Goal: Task Accomplishment & Management: Use online tool/utility

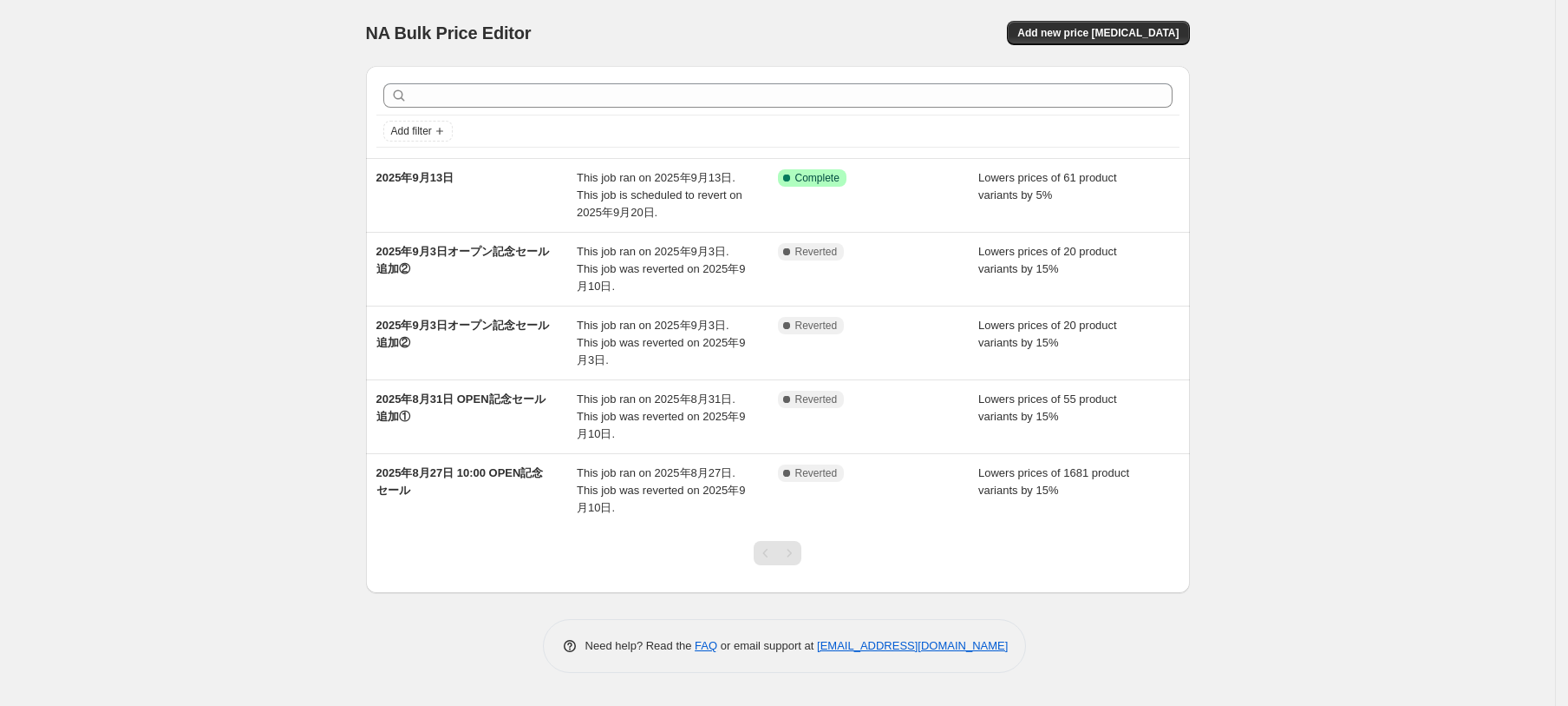
click at [101, 108] on div "NA Bulk Price Editor. This page is ready NA Bulk Price Editor Add new price [ME…" at bounding box center [777, 353] width 1556 height 706
click at [1108, 37] on span "Add new price [MEDICAL_DATA]" at bounding box center [1098, 33] width 162 height 14
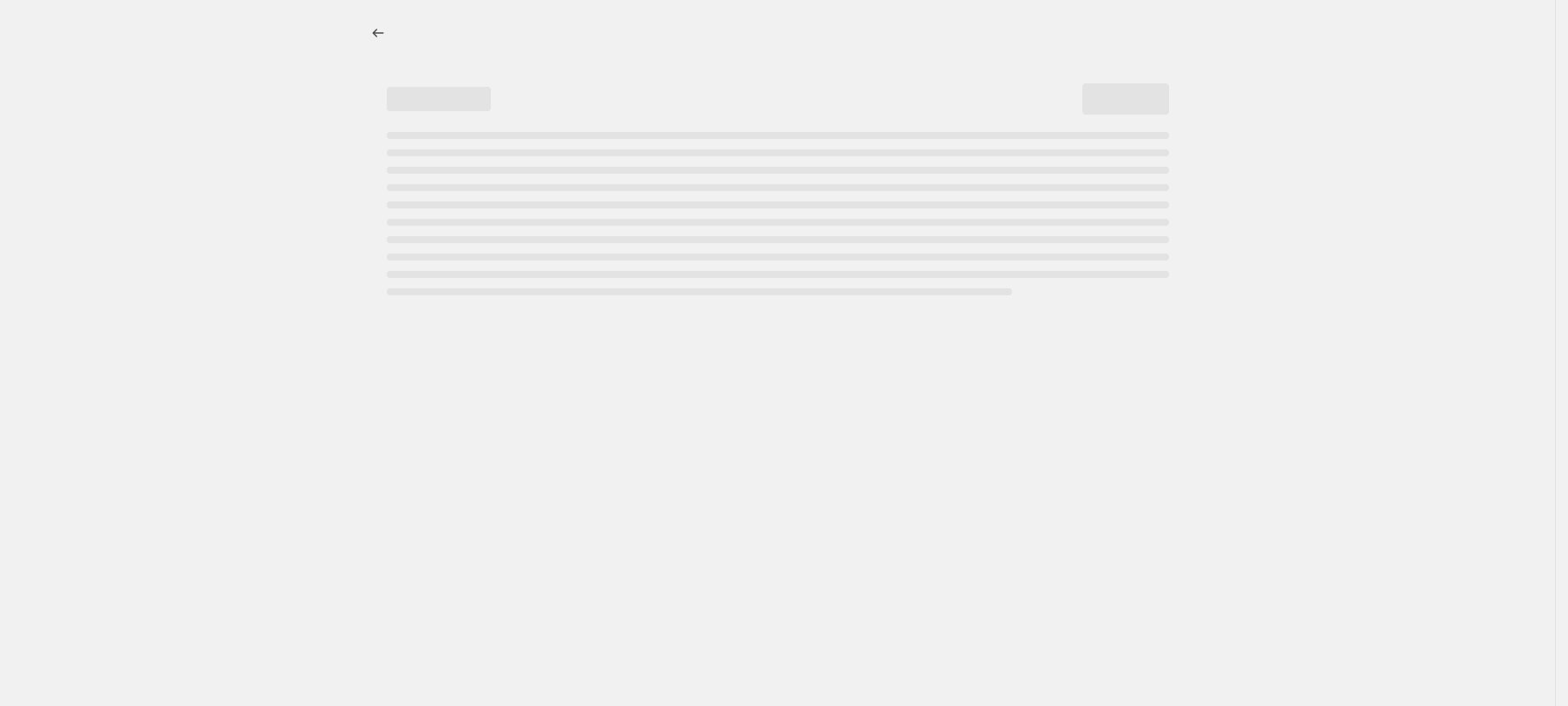
select select "percentage"
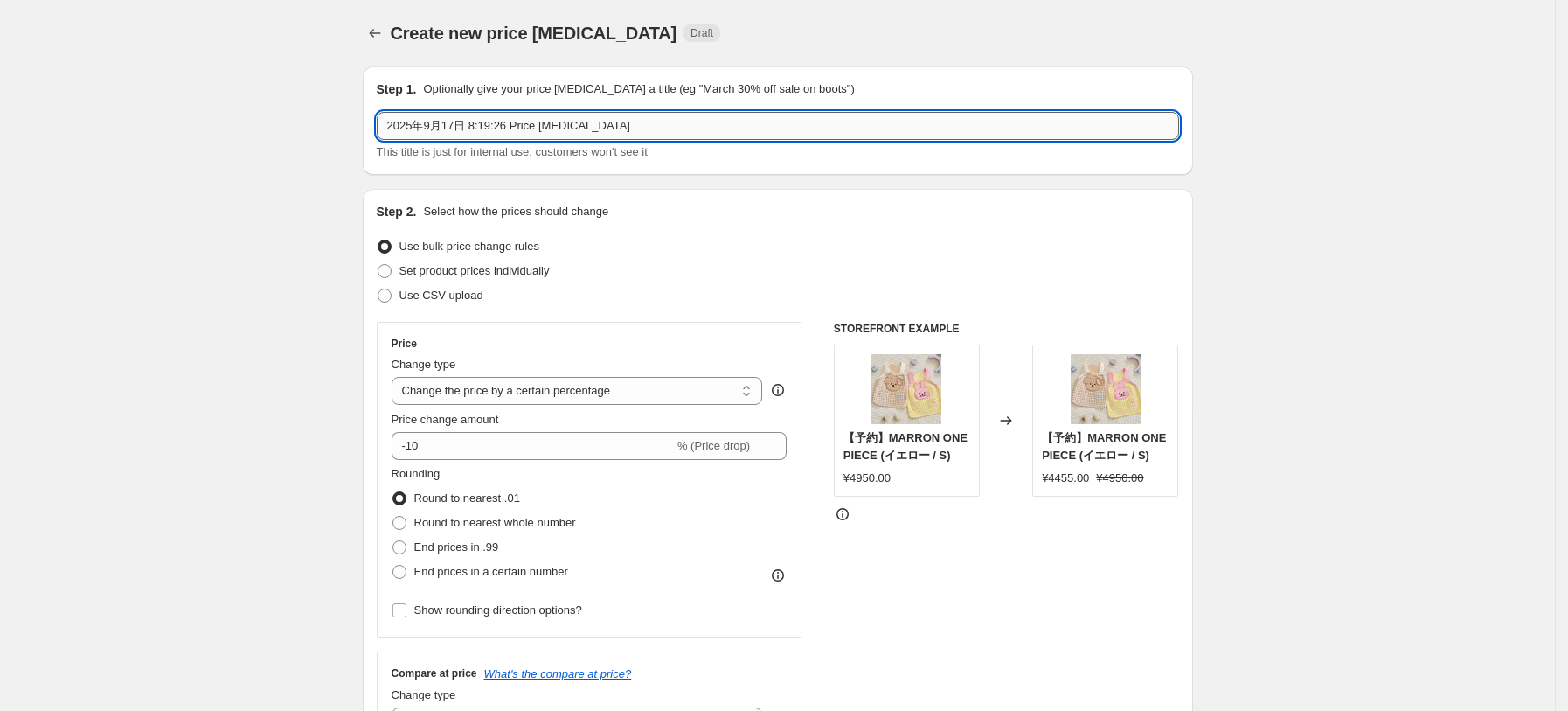
drag, startPoint x: 472, startPoint y: 123, endPoint x: 633, endPoint y: 129, distance: 161.1
click at [633, 129] on input "2025年9月17日 8:19:26 Price [MEDICAL_DATA]" at bounding box center [777, 125] width 802 height 28
type input "2025年9月17日 新商品"
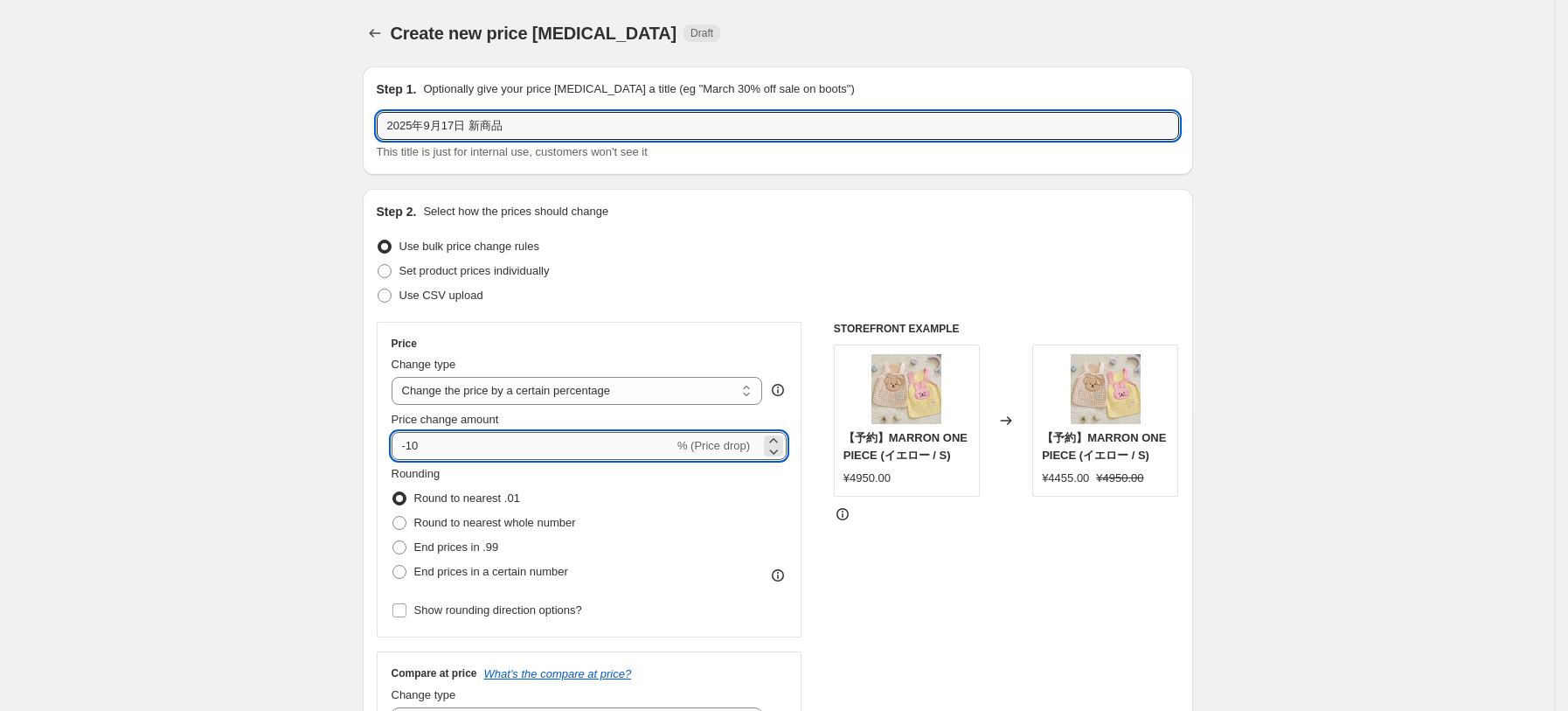
click at [442, 447] on input "-10" at bounding box center [532, 445] width 282 height 28
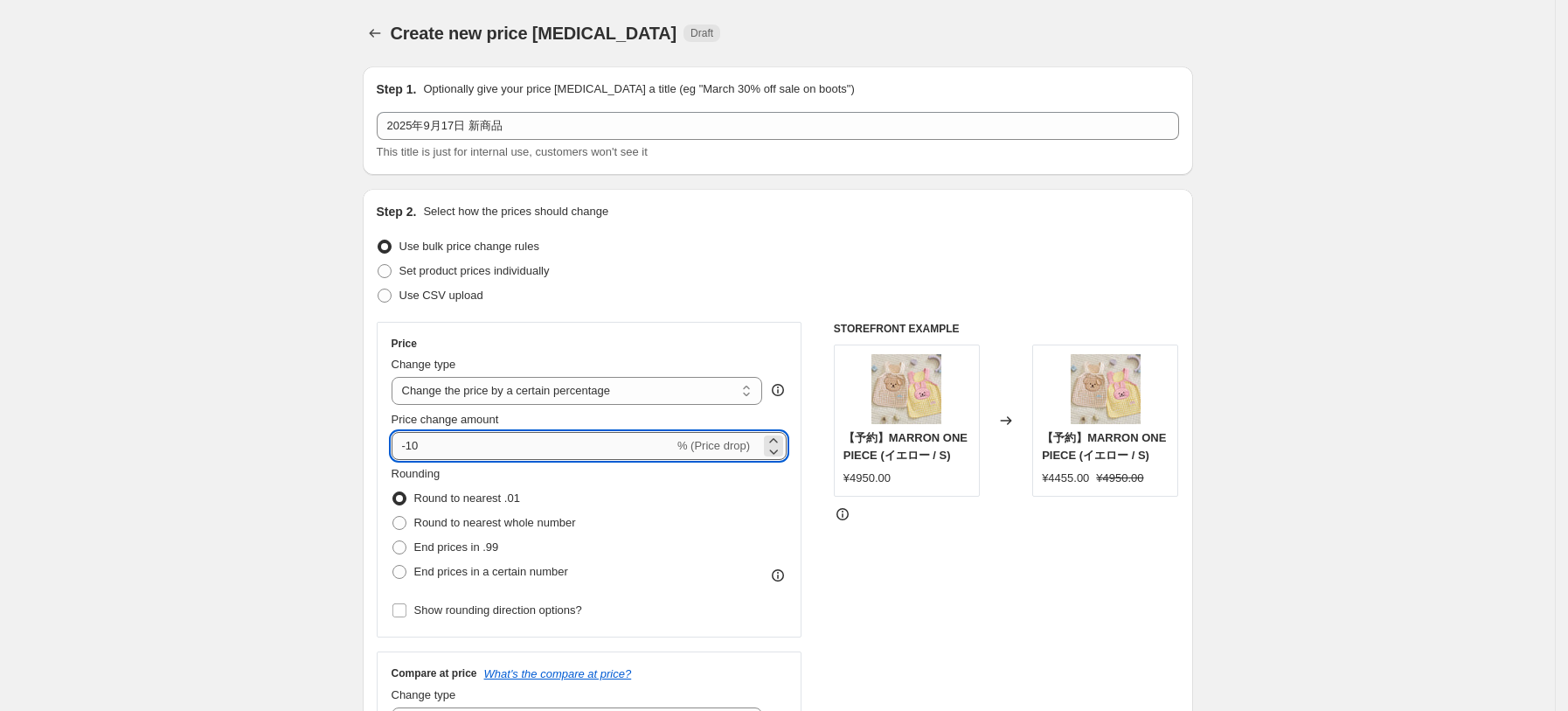
type input "-1"
drag, startPoint x: 266, startPoint y: 420, endPoint x: 337, endPoint y: 339, distance: 107.7
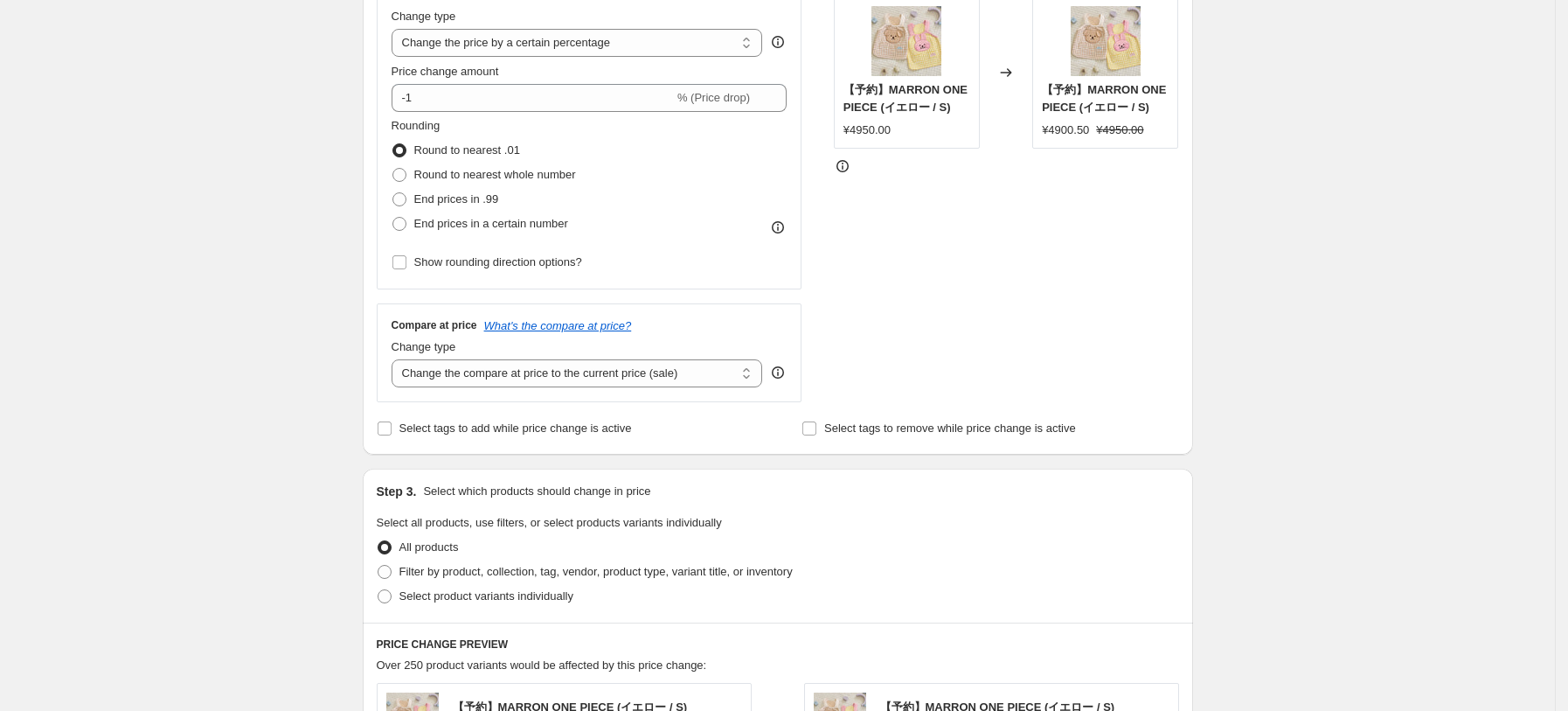
scroll to position [350, 0]
click at [451, 428] on span "Select tags to add while price change is active" at bounding box center [515, 426] width 232 height 13
click at [391, 428] on input "Select tags to add while price change is active" at bounding box center [384, 426] width 14 height 14
checkbox input "true"
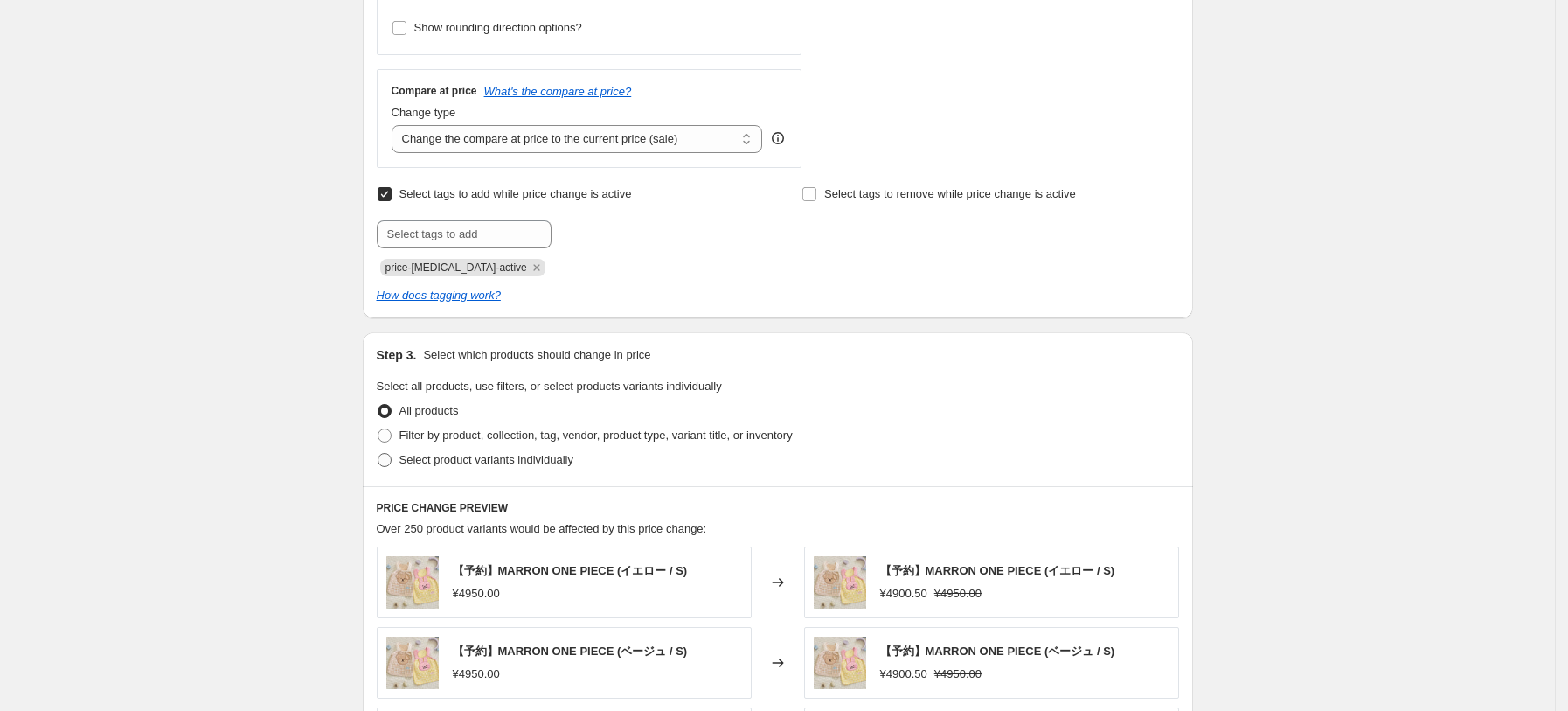
scroll to position [699, 0]
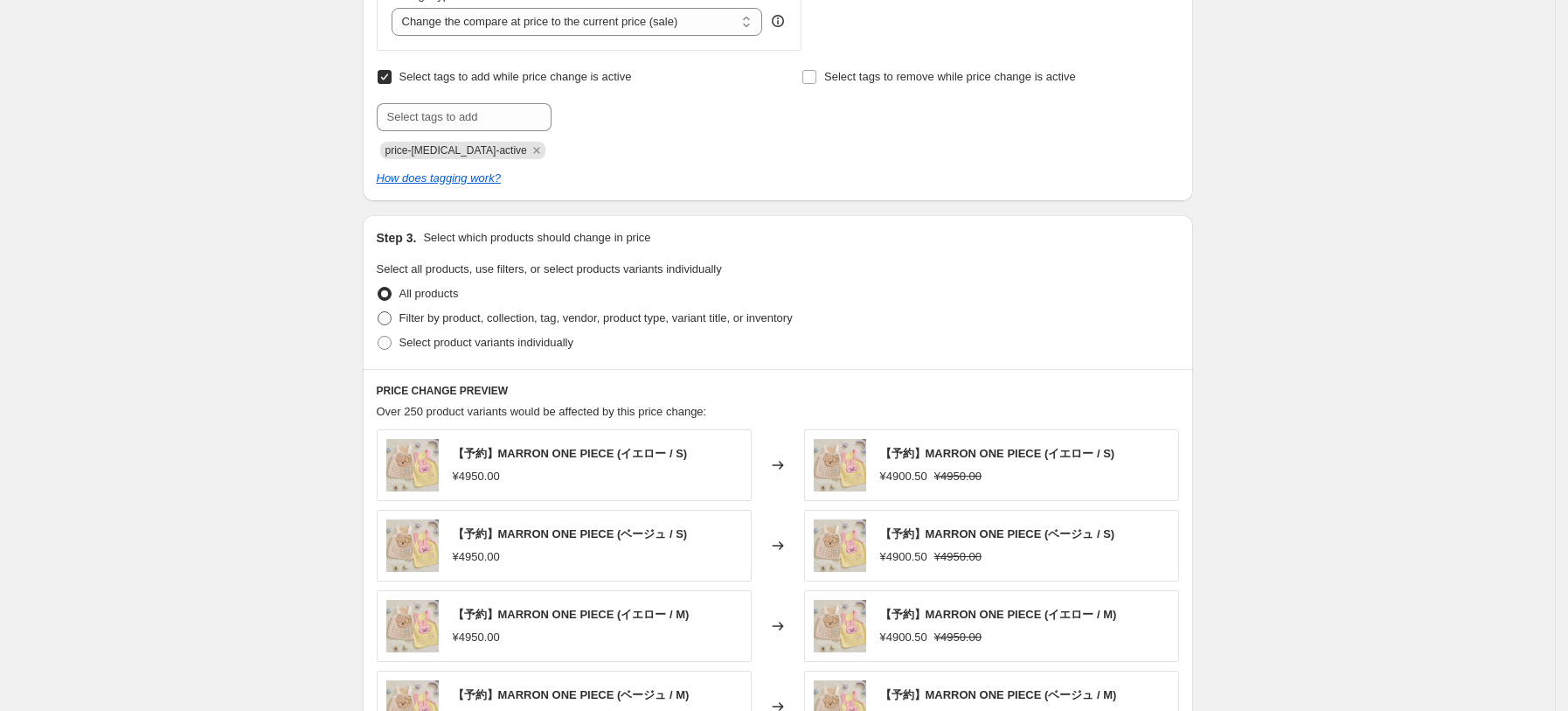
click at [423, 316] on span "Filter by product, collection, tag, vendor, product type, variant title, or inv…" at bounding box center [596, 318] width 393 height 13
click at [379, 312] on input "Filter by product, collection, tag, vendor, product type, variant title, or inv…" at bounding box center [378, 311] width 1 height 1
radio input "true"
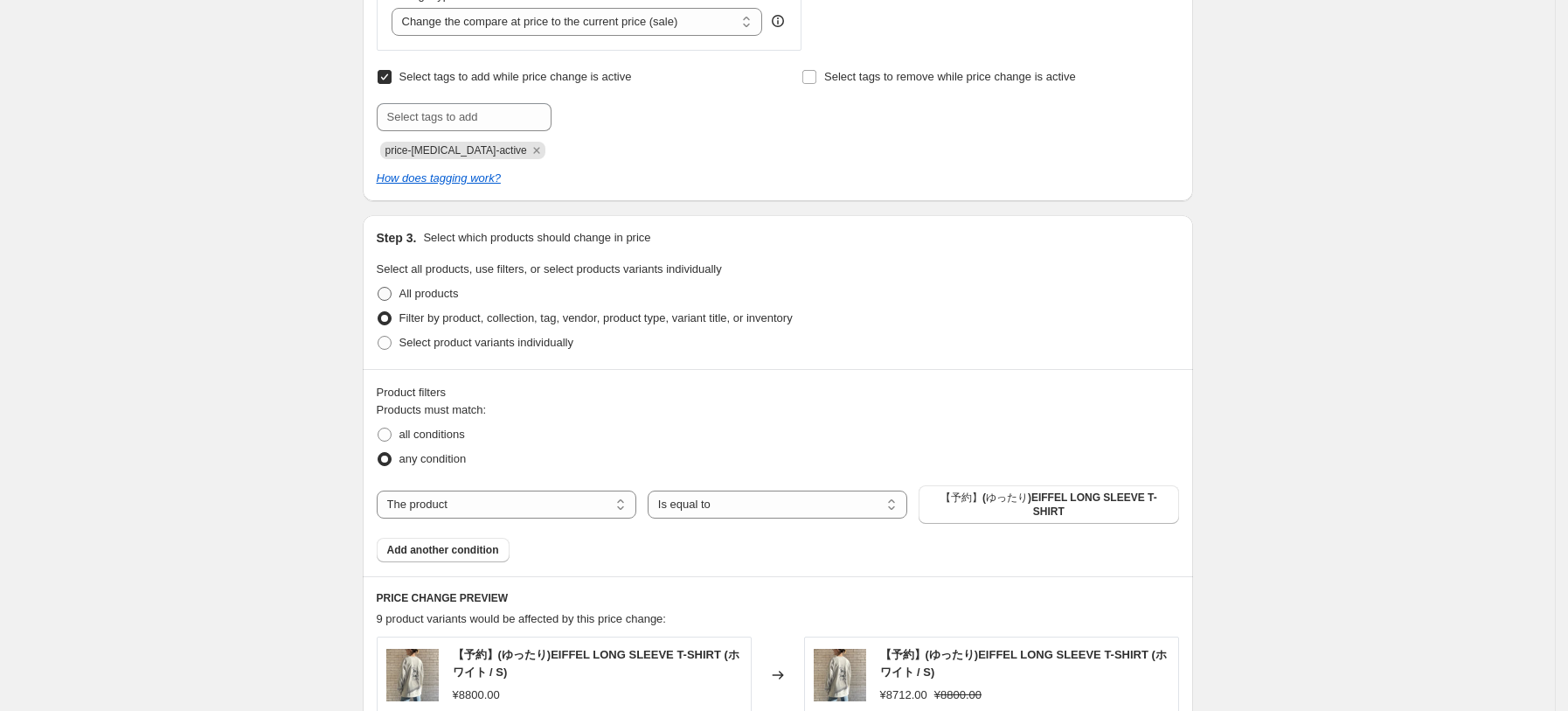
click at [423, 294] on span "All products" at bounding box center [430, 294] width 60 height 13
click at [379, 287] on input "All products" at bounding box center [378, 287] width 1 height 1
radio input "true"
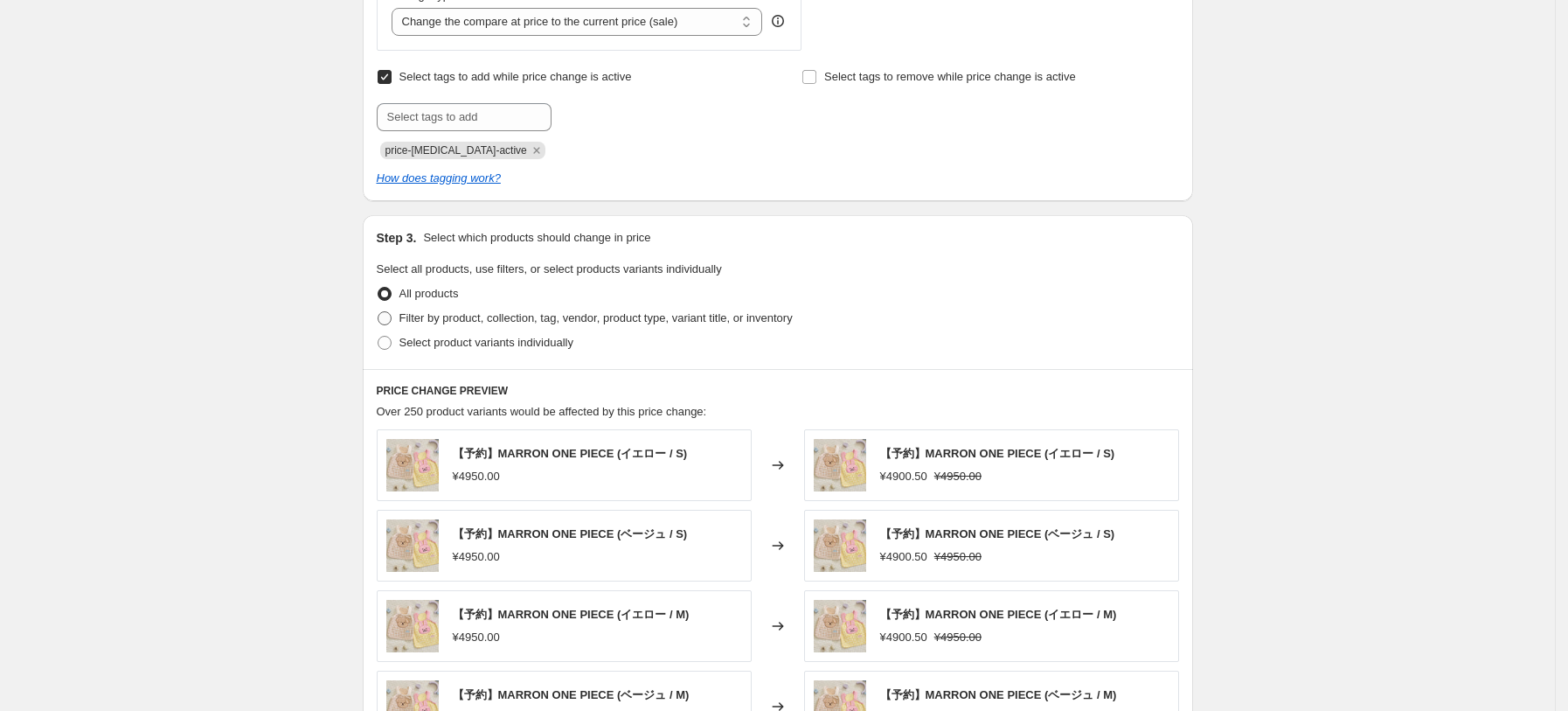
click at [490, 322] on span "Filter by product, collection, tag, vendor, product type, variant title, or inv…" at bounding box center [596, 318] width 393 height 13
click at [379, 312] on input "Filter by product, collection, tag, vendor, product type, variant title, or inv…" at bounding box center [378, 311] width 1 height 1
radio input "true"
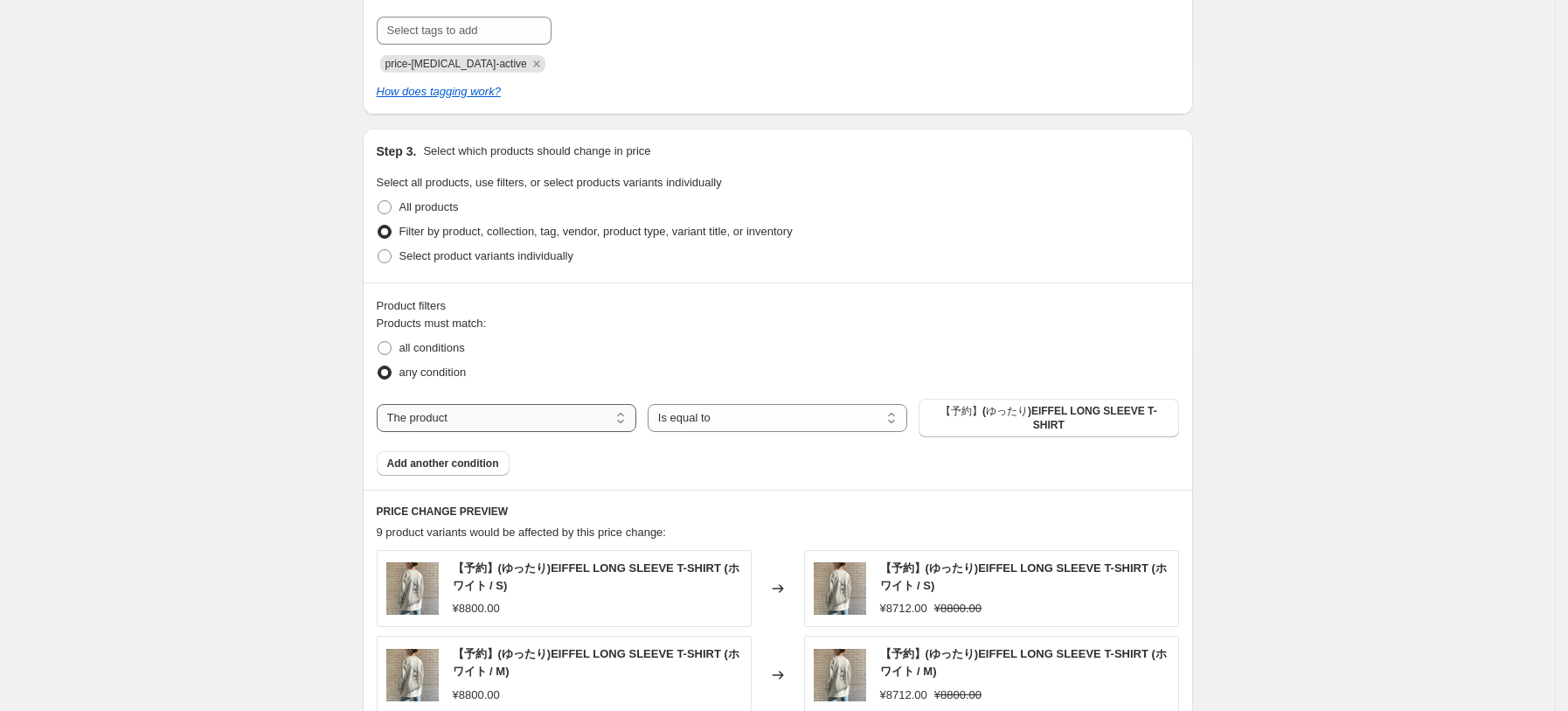
scroll to position [815, 0]
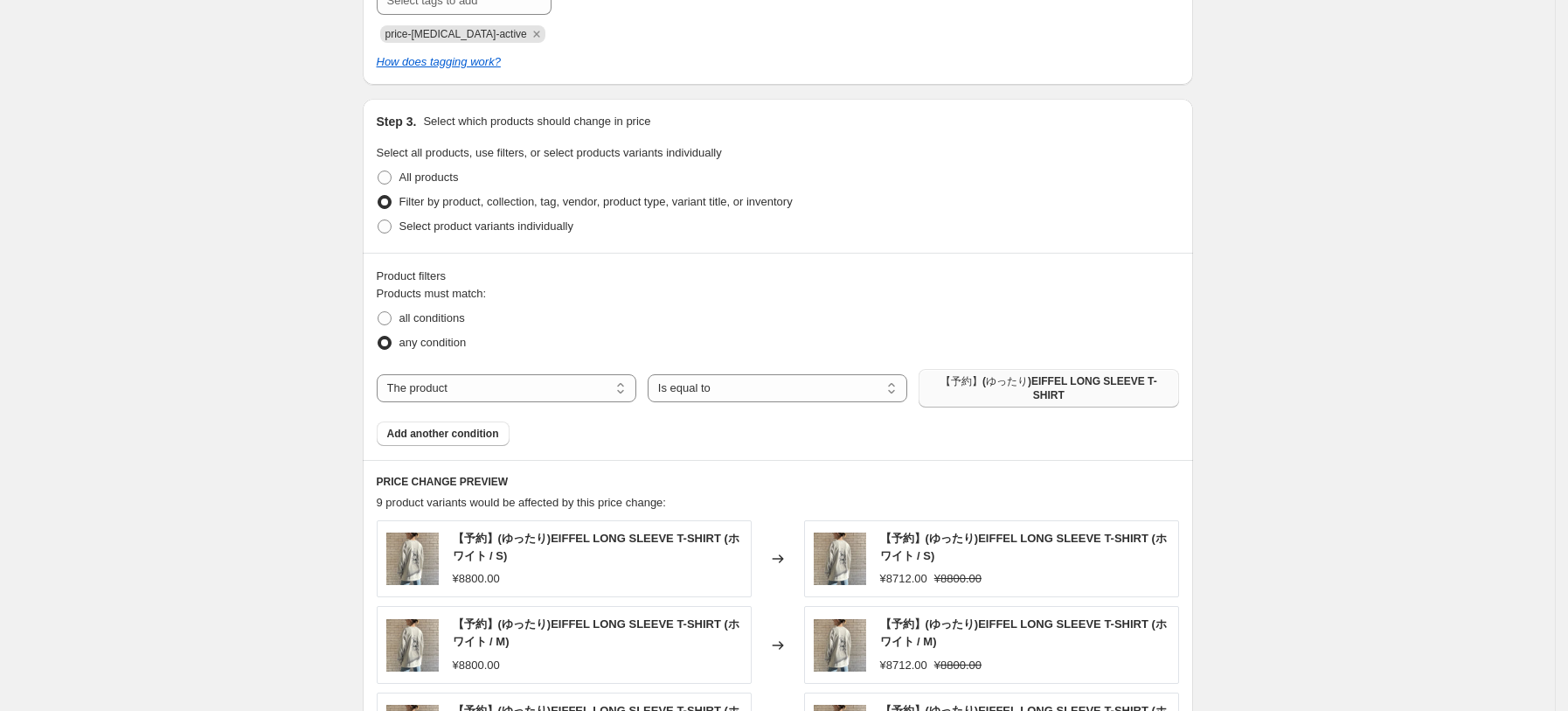
click at [1027, 386] on span "【予約】(ゆったり)EIFFEL LONG SLEEVE T-SHIRT" at bounding box center [1048, 387] width 239 height 28
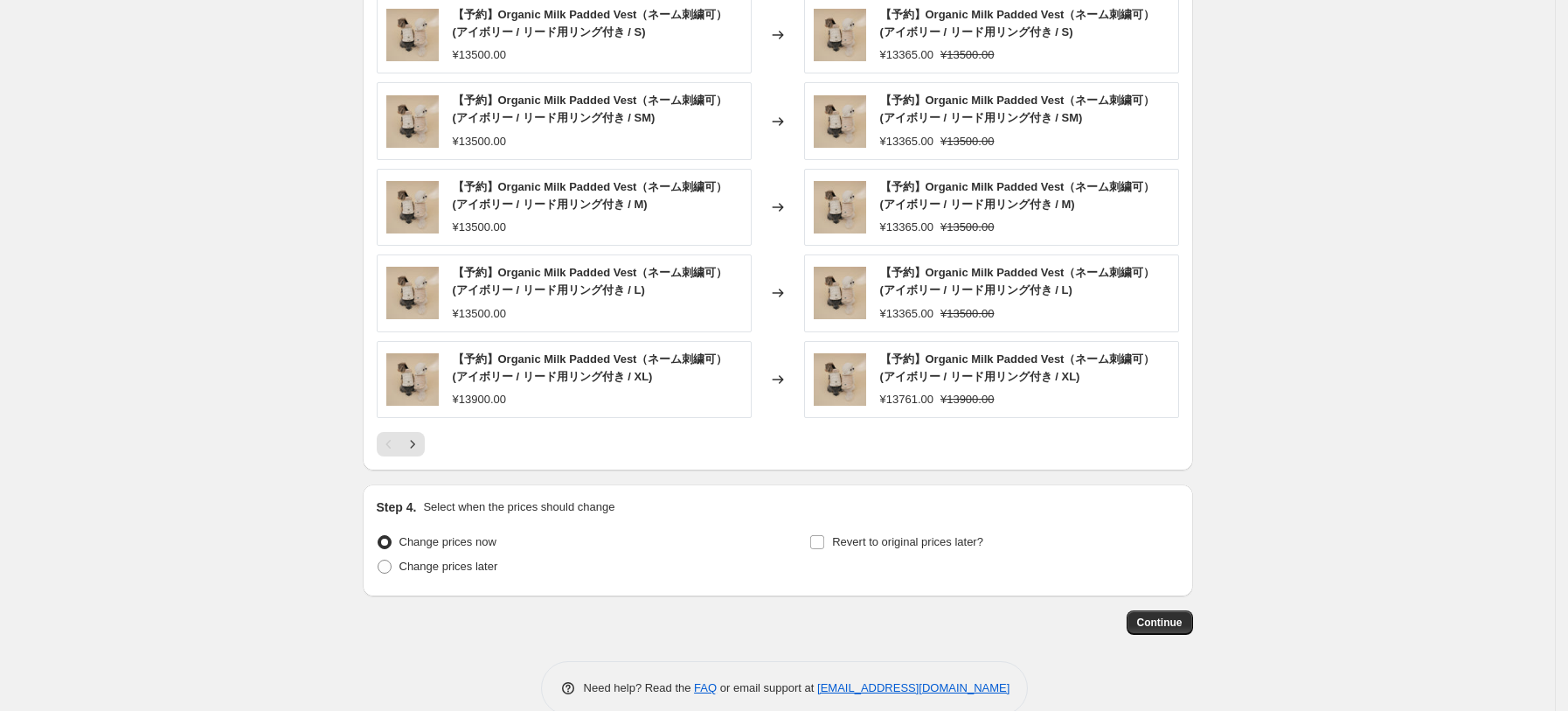
scroll to position [1371, 0]
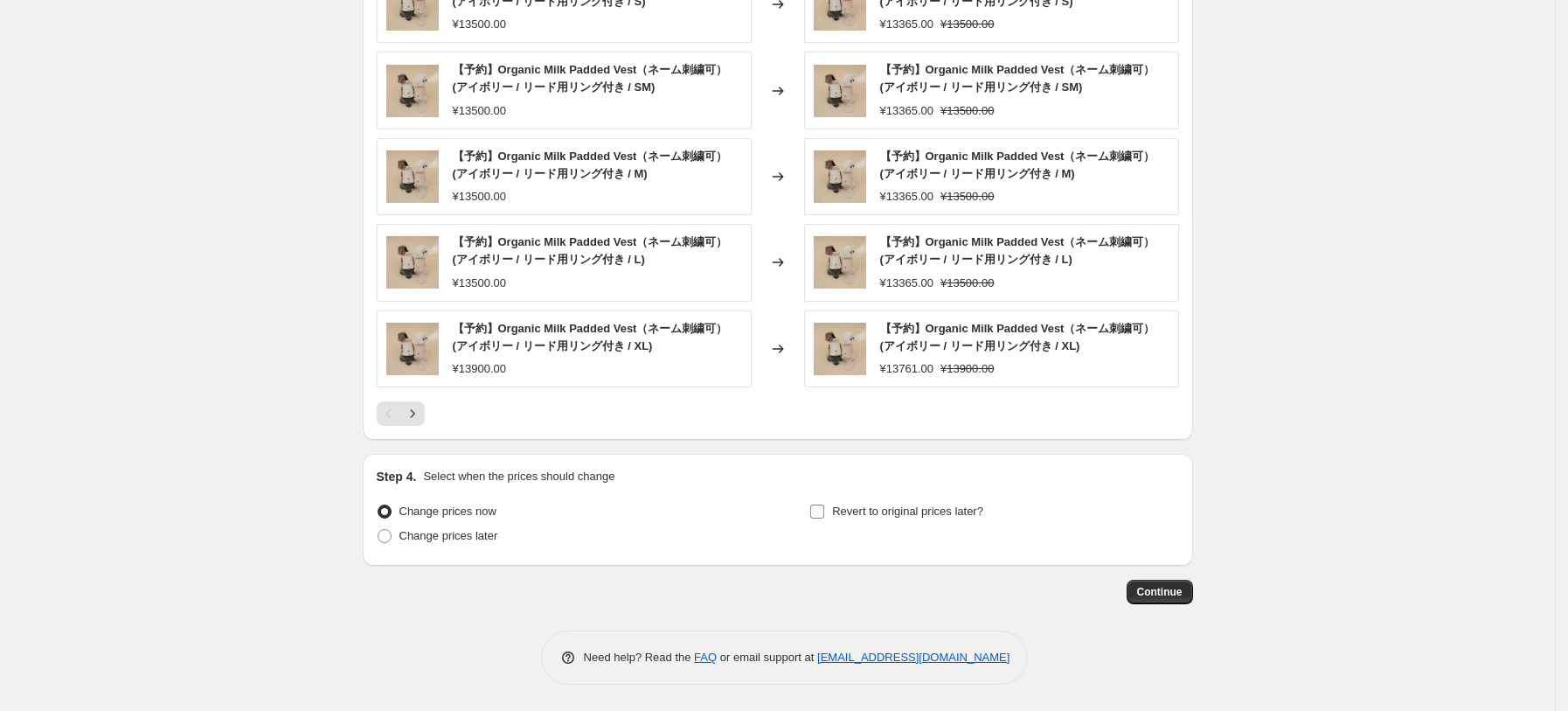
click at [928, 513] on span "Revert to original prices later?" at bounding box center [907, 511] width 151 height 13
click at [824, 513] on input "Revert to original prices later?" at bounding box center [817, 511] width 14 height 14
checkbox input "true"
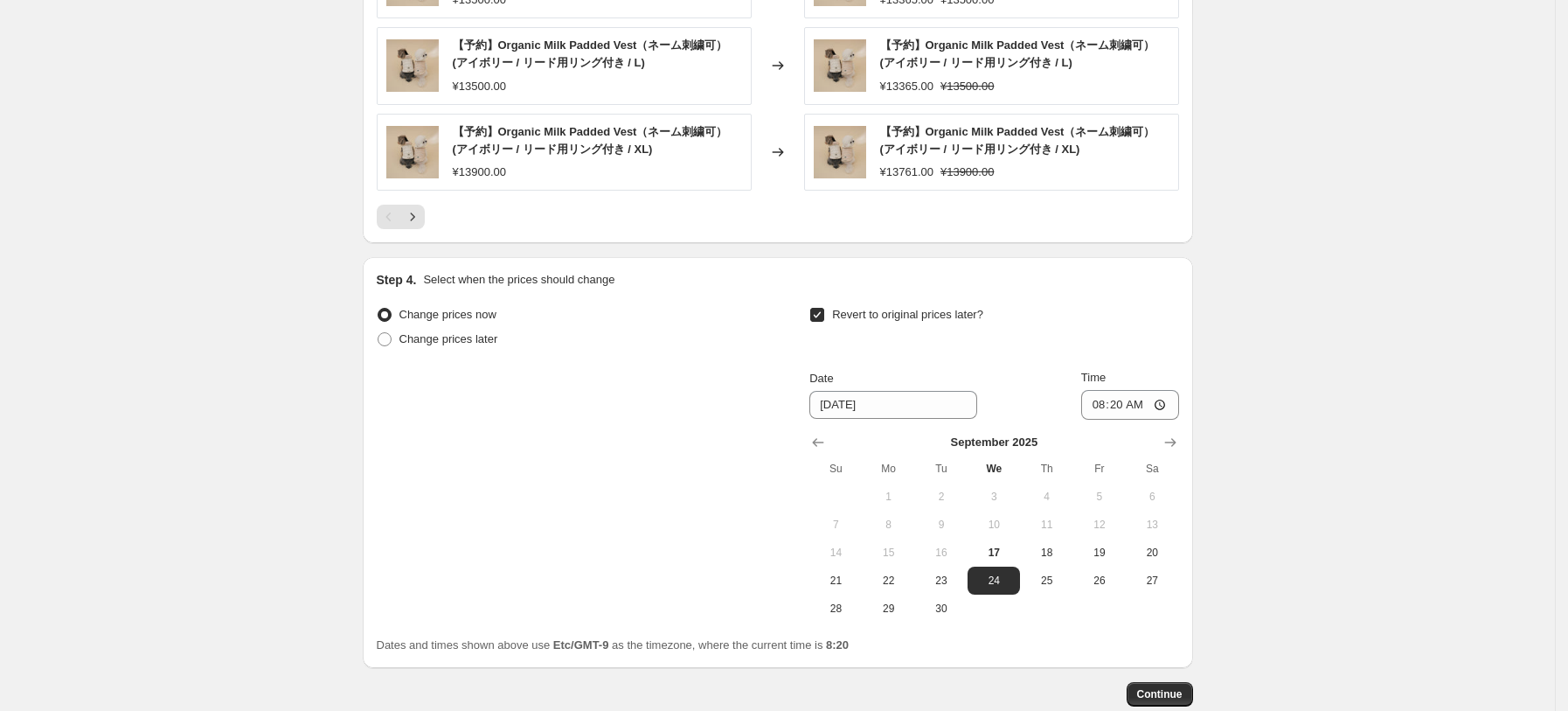
scroll to position [1670, 0]
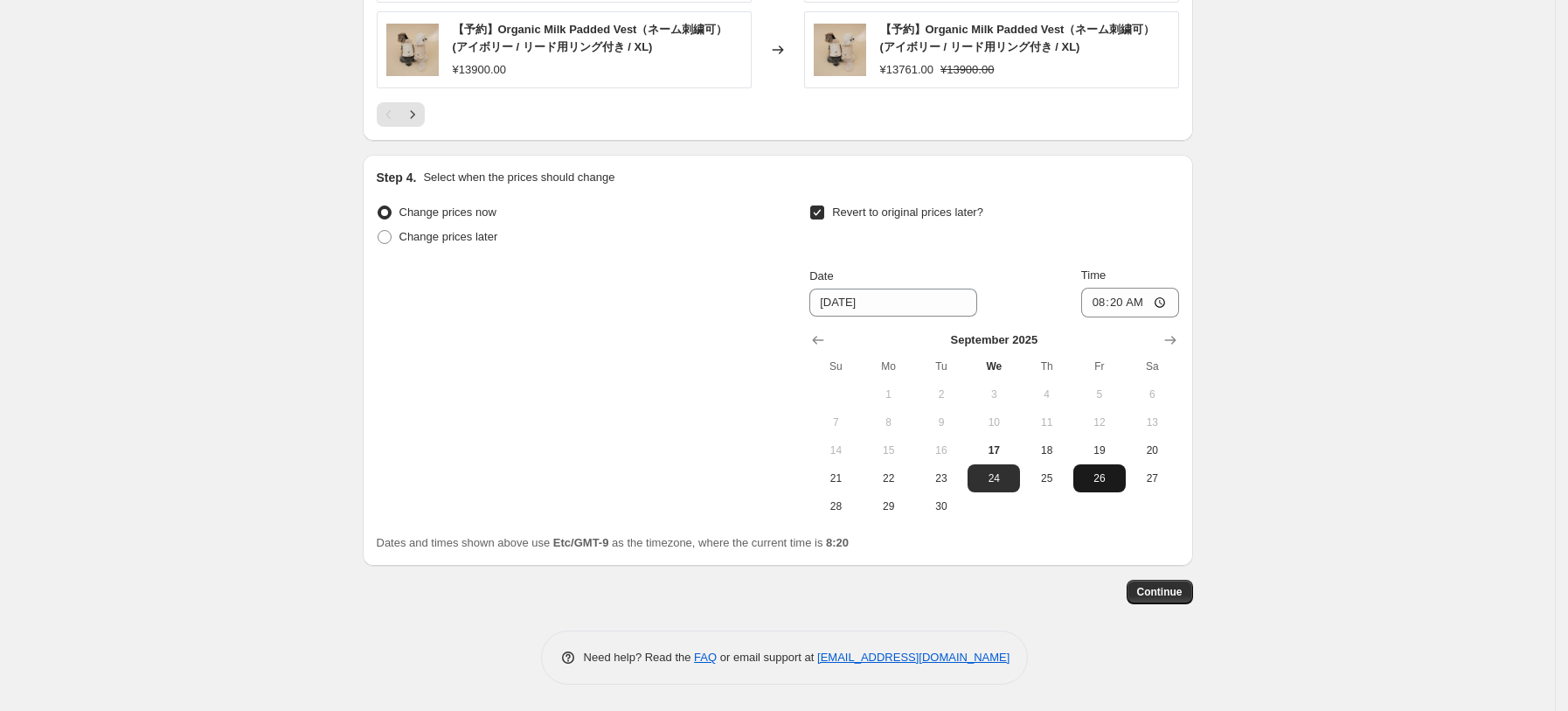
click at [1126, 473] on button "26" at bounding box center [1099, 478] width 52 height 28
click at [1166, 481] on span "27" at bounding box center [1152, 478] width 39 height 14
click at [1135, 445] on button "20" at bounding box center [1152, 450] width 52 height 28
type input "[DATE]"
click at [1144, 581] on button "Continue" at bounding box center [1159, 591] width 66 height 24
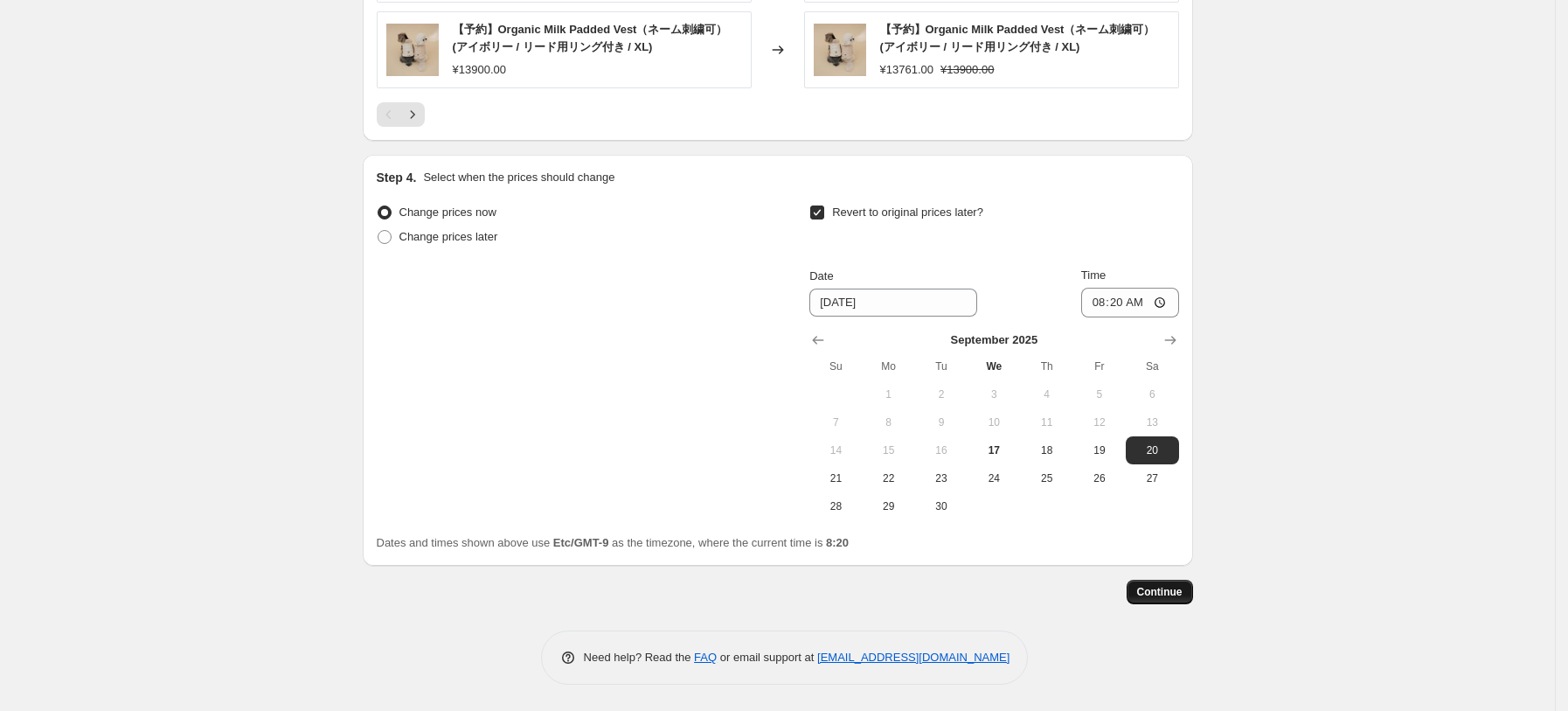
scroll to position [0, 0]
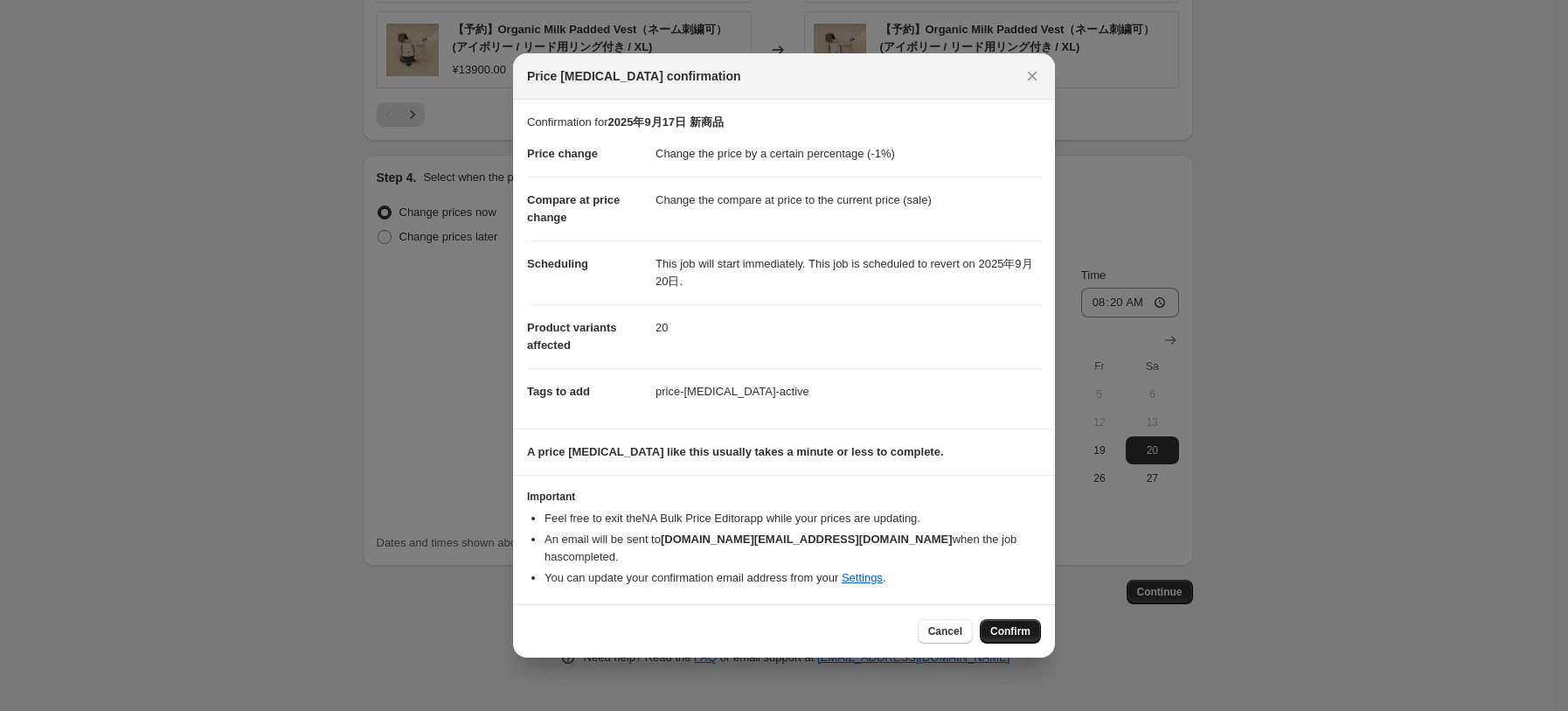
click at [1012, 624] on span "Confirm" at bounding box center [1010, 631] width 40 height 14
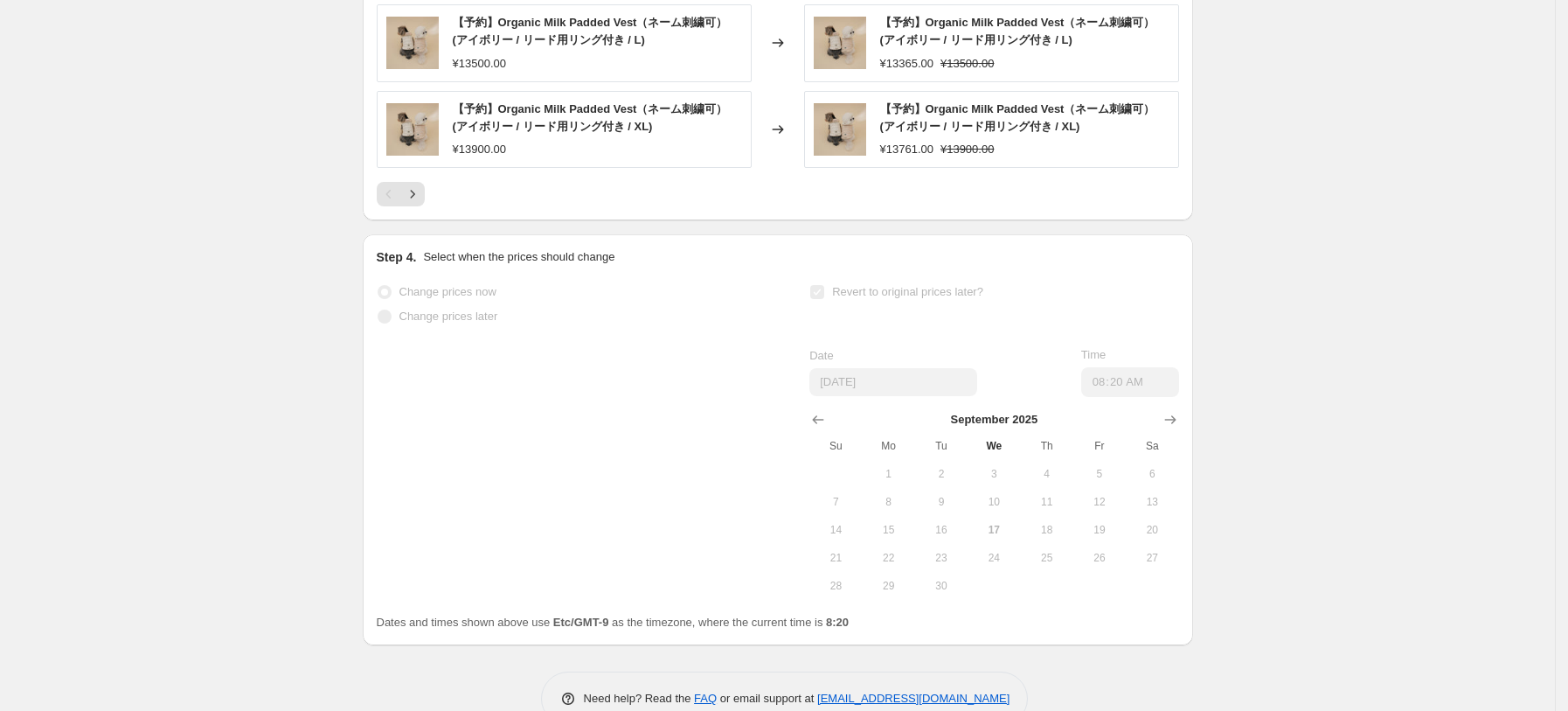
select select "percentage"
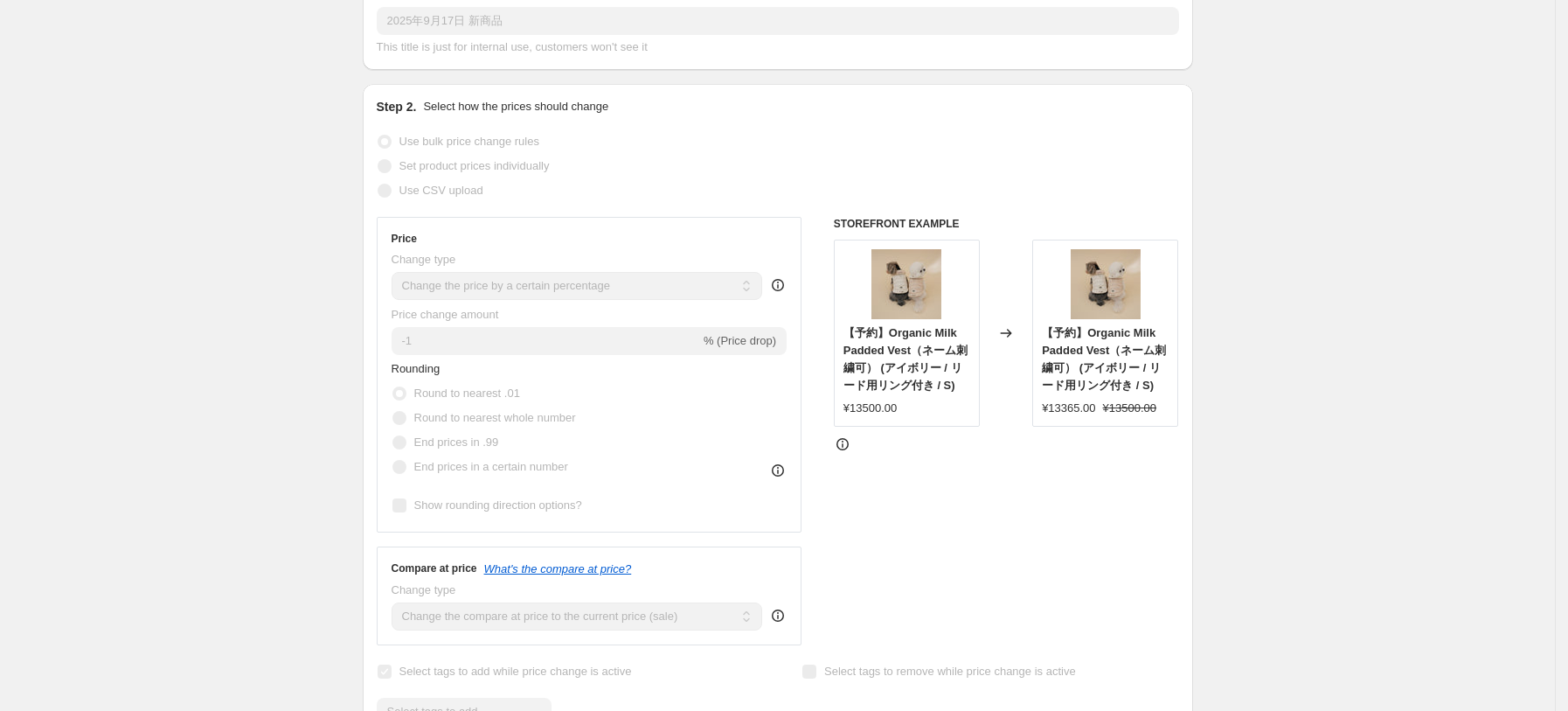
scroll to position [350, 0]
